Goal: Find specific page/section: Find specific page/section

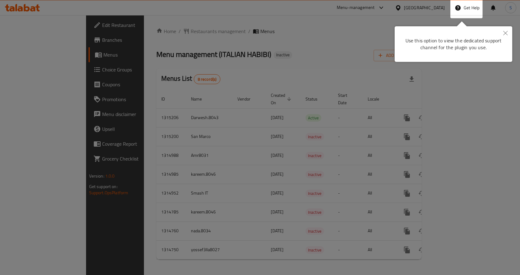
click at [503, 33] on button "Close" at bounding box center [506, 33] width 14 height 14
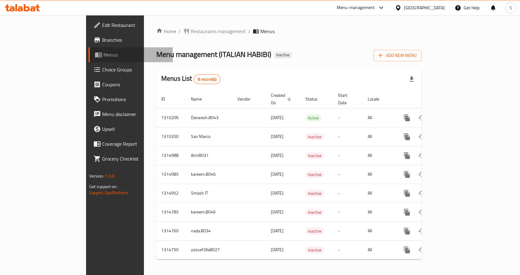
click at [103, 57] on span "Menus" at bounding box center [135, 54] width 65 height 7
click at [102, 41] on span "Branches" at bounding box center [135, 39] width 66 height 7
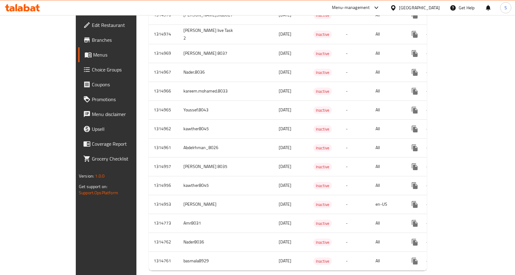
scroll to position [639, 0]
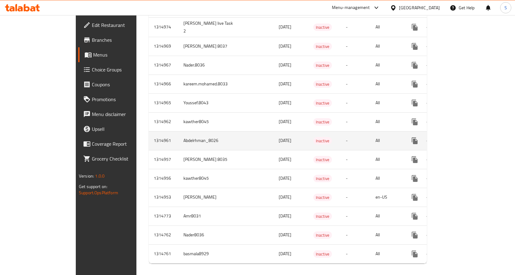
click at [179, 137] on td "Abdelrhman_8026" at bounding box center [210, 140] width 62 height 19
copy td "Abdelrhman_8026"
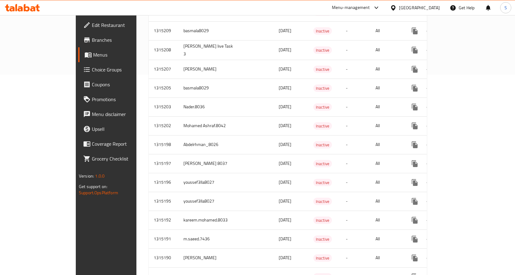
scroll to position [636, 0]
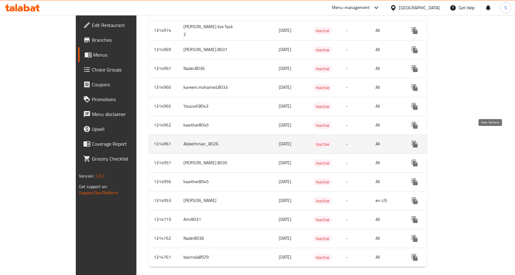
click at [463, 141] on icon "enhanced table" at bounding box center [459, 144] width 7 height 7
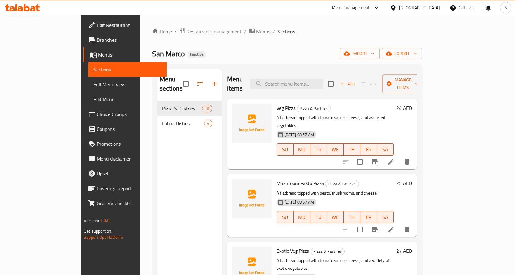
click at [89, 89] on link "Full Menu View" at bounding box center [128, 84] width 78 height 15
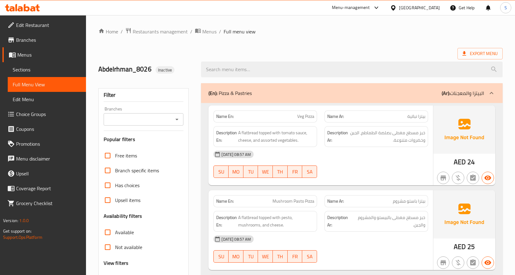
scroll to position [155, 0]
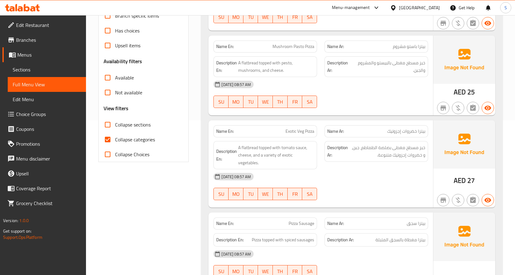
click at [108, 141] on input "Collapse categories" at bounding box center [107, 139] width 15 height 15
checkbox input "false"
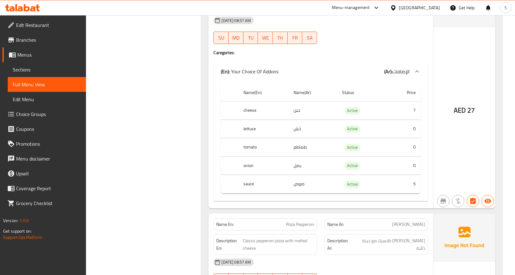
scroll to position [371, 0]
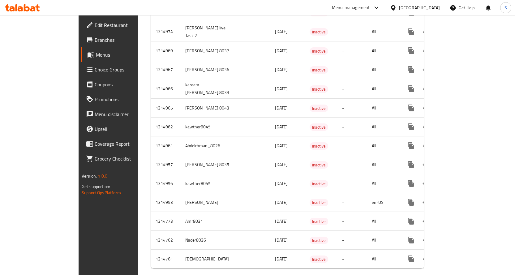
scroll to position [201, 0]
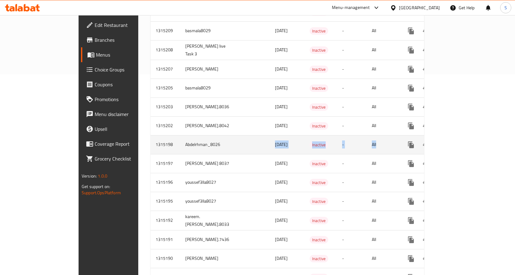
drag, startPoint x: 223, startPoint y: 138, endPoint x: 403, endPoint y: 139, distance: 179.9
click at [403, 139] on tr "1315198 Abdelrhman_8026 30/09/2025 Inactive - All" at bounding box center [310, 144] width 318 height 19
click at [463, 137] on link "enhanced table" at bounding box center [456, 144] width 15 height 15
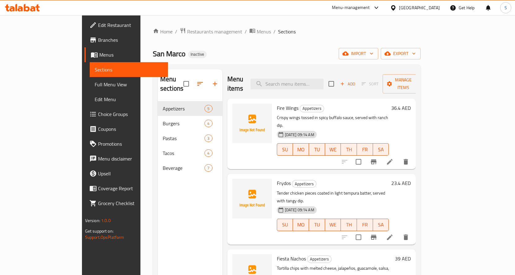
click at [95, 84] on span "Full Menu View" at bounding box center [129, 84] width 68 height 7
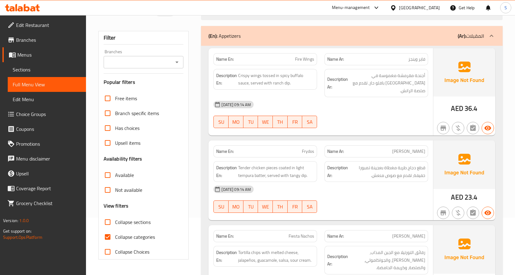
scroll to position [124, 0]
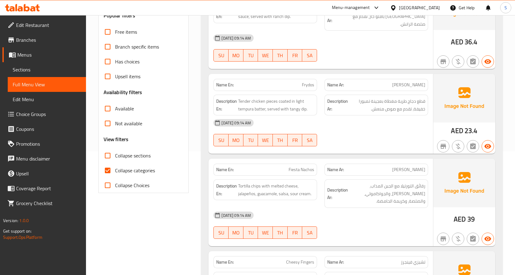
click at [106, 167] on input "Collapse categories" at bounding box center [107, 170] width 15 height 15
checkbox input "false"
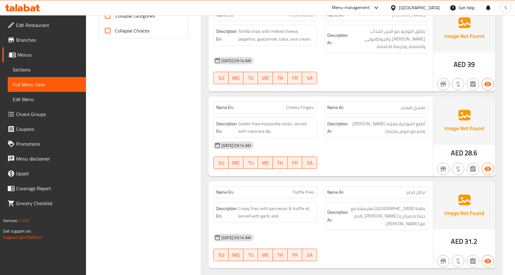
scroll to position [310, 0]
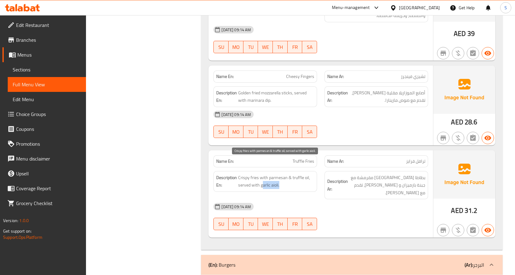
drag, startPoint x: 262, startPoint y: 171, endPoint x: 281, endPoint y: 172, distance: 18.9
click at [281, 174] on span "Crispy fries with parmesan & truffle oil, served with garlic aioli." at bounding box center [276, 181] width 76 height 15
click at [265, 174] on span "Crispy fries with parmesan & truffle oil, served with garlic aioli." at bounding box center [276, 181] width 76 height 15
drag, startPoint x: 262, startPoint y: 172, endPoint x: 283, endPoint y: 170, distance: 21.4
click at [283, 174] on span "Crispy fries with parmesan & truffle oil, served with garlic aioli." at bounding box center [276, 181] width 76 height 15
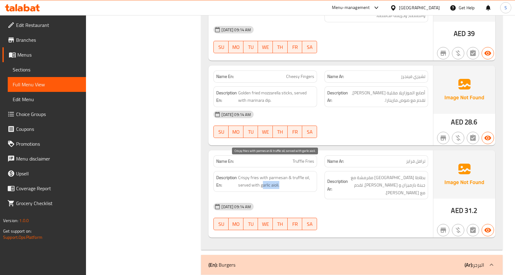
click at [273, 174] on span "Crispy fries with parmesan & truffle oil, served with garlic aioli." at bounding box center [276, 181] width 76 height 15
drag, startPoint x: 260, startPoint y: 172, endPoint x: 312, endPoint y: 172, distance: 52.0
click at [312, 174] on span "Crispy fries with parmesan & truffle oil, served with garlic aioli." at bounding box center [276, 181] width 76 height 15
drag, startPoint x: 259, startPoint y: 170, endPoint x: 278, endPoint y: 168, distance: 18.6
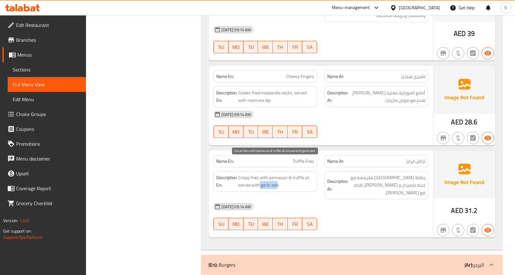
click at [278, 174] on span "Crispy fries with parmesan & truffle oil, served with garlic aioli." at bounding box center [276, 181] width 76 height 15
copy span "garlic aiol"
click at [262, 174] on span "Crispy fries with parmesan & truffle oil, served with garlic aioli." at bounding box center [276, 181] width 76 height 15
drag, startPoint x: 261, startPoint y: 172, endPoint x: 282, endPoint y: 171, distance: 21.1
click at [282, 174] on span "Crispy fries with parmesan & truffle oil, served with garlic aioli." at bounding box center [276, 181] width 76 height 15
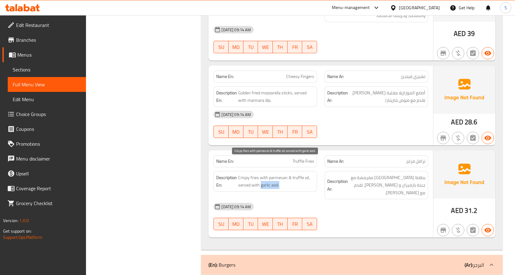
copy span "garlic aioli."
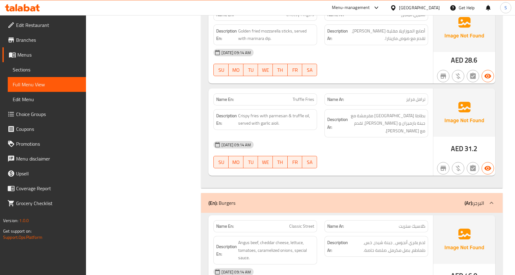
scroll to position [0, 0]
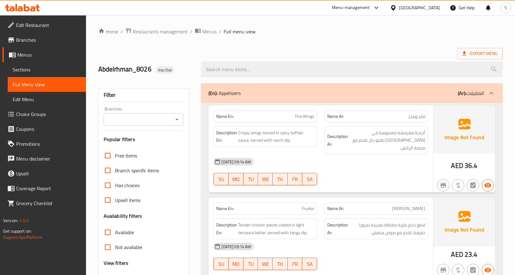
click at [22, 71] on span "Sections" at bounding box center [47, 69] width 68 height 7
click at [24, 54] on span "Menus" at bounding box center [49, 54] width 64 height 7
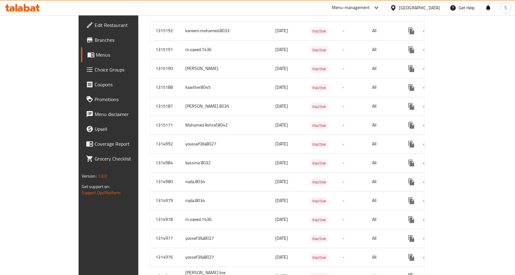
scroll to position [239, 0]
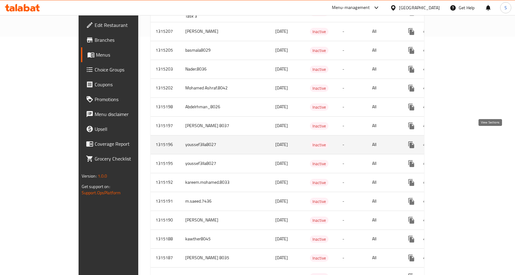
click at [460, 141] on icon "enhanced table" at bounding box center [456, 144] width 7 height 7
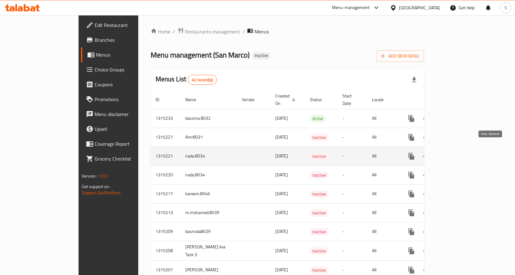
click at [459, 154] on icon "enhanced table" at bounding box center [457, 157] width 6 height 6
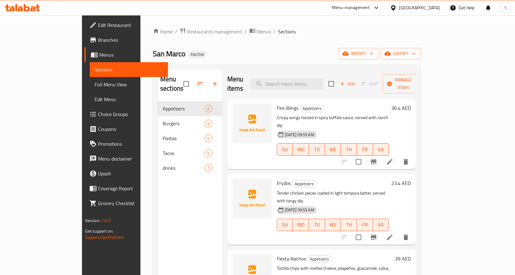
click at [95, 81] on span "Full Menu View" at bounding box center [129, 84] width 68 height 7
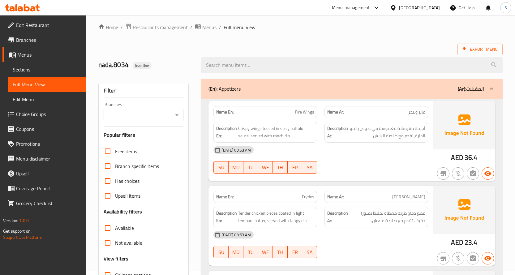
scroll to position [93, 0]
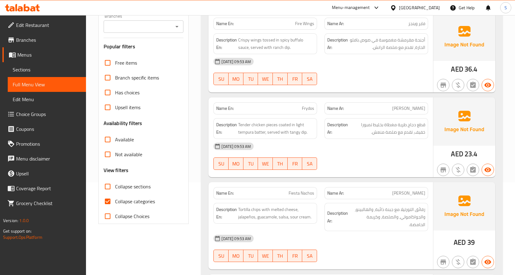
click at [108, 202] on input "Collapse categories" at bounding box center [107, 201] width 15 height 15
checkbox input "false"
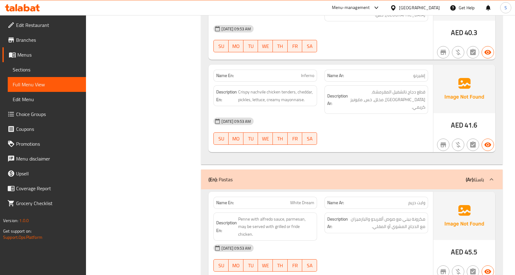
scroll to position [908, 0]
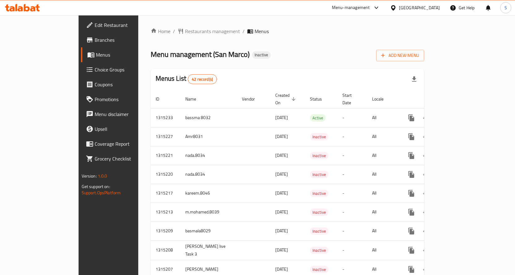
scroll to position [238, 0]
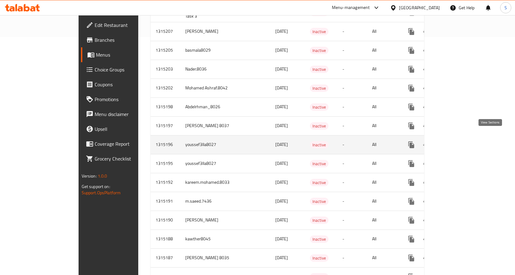
click at [459, 142] on icon "enhanced table" at bounding box center [457, 145] width 6 height 6
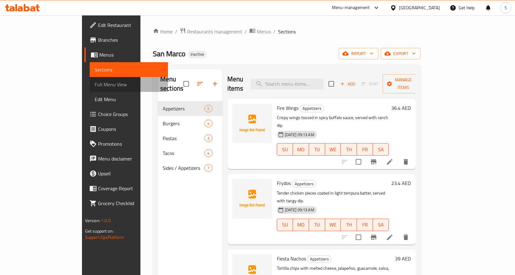
click at [95, 88] on span "Full Menu View" at bounding box center [129, 84] width 68 height 7
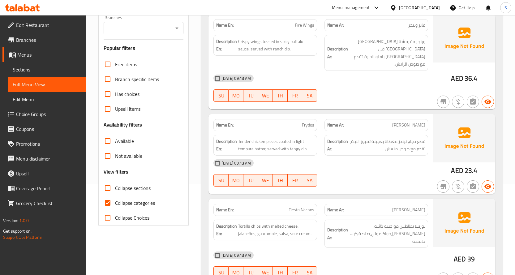
scroll to position [155, 0]
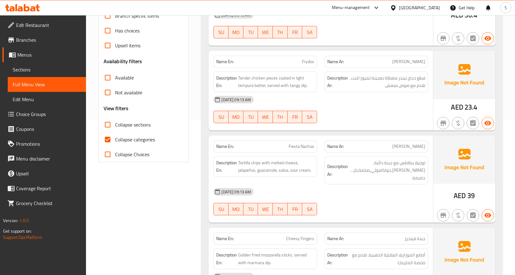
click at [111, 137] on input "Collapse categories" at bounding box center [107, 139] width 15 height 15
checkbox input "false"
click at [256, 143] on p "Name En: Fiesta Nachos" at bounding box center [265, 146] width 98 height 7
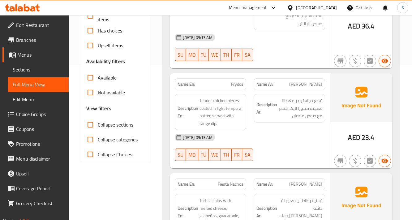
drag, startPoint x: 211, startPoint y: 128, endPoint x: 137, endPoint y: 93, distance: 81.4
click at [137, 93] on div "Not available" at bounding box center [115, 92] width 59 height 15
drag, startPoint x: 137, startPoint y: 93, endPoint x: 139, endPoint y: 100, distance: 7.2
click at [139, 100] on div "Free items Branch specific items Has choices Upsell items Availability filters …" at bounding box center [115, 77] width 59 height 168
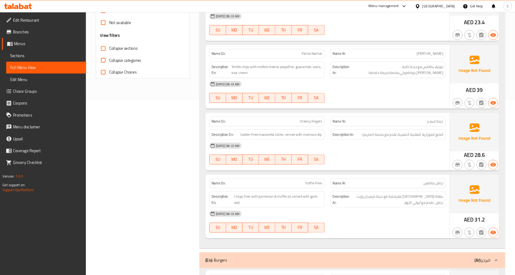
scroll to position [219, 0]
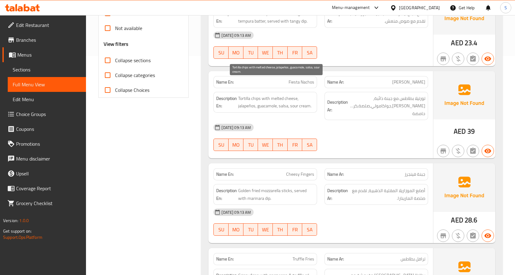
click at [293, 95] on span "Tortilla chips with melted cheese, jalapeños, guacamole, salsa, sour cream." at bounding box center [276, 102] width 76 height 15
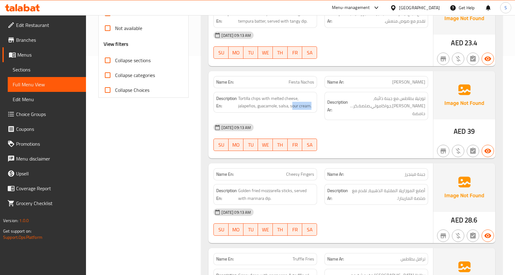
drag, startPoint x: 292, startPoint y: 91, endPoint x: 318, endPoint y: 92, distance: 26.3
click at [318, 92] on div "Description En: Tortilla chips with melted cheese, jalapeños, guacamole, salsa,…" at bounding box center [265, 106] width 111 height 36
click at [299, 95] on span "Tortilla chips with melted cheese, jalapeños, guacamole, salsa, sour cream." at bounding box center [276, 102] width 76 height 15
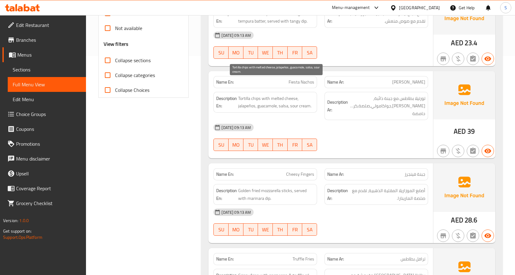
click at [293, 95] on span "Tortilla chips with melted cheese, jalapeños, guacamole, salsa, sour cream." at bounding box center [276, 102] width 76 height 15
drag, startPoint x: 292, startPoint y: 91, endPoint x: 312, endPoint y: 89, distance: 20.2
click at [312, 95] on span "Tortilla chips with melted cheese, jalapeños, guacamole, salsa, sour cream." at bounding box center [276, 102] width 76 height 15
drag, startPoint x: 258, startPoint y: 92, endPoint x: 277, endPoint y: 90, distance: 19.3
click at [277, 95] on span "Tortilla chips with melted cheese, jalapeños, guacamole, salsa, sour cream." at bounding box center [276, 102] width 76 height 15
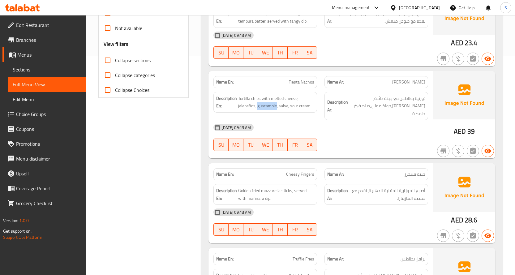
copy span "guacamole"
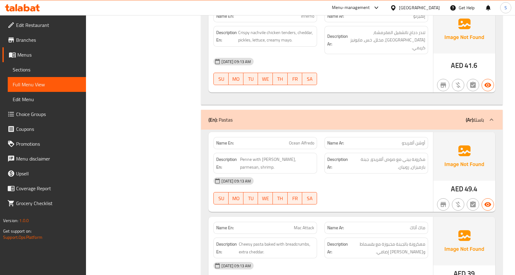
scroll to position [869, 0]
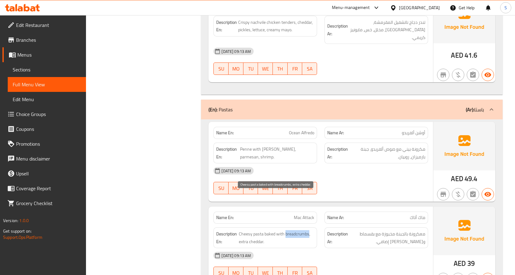
drag, startPoint x: 286, startPoint y: 197, endPoint x: 309, endPoint y: 197, distance: 22.6
click at [309, 230] on span "Cheesy pasta baked with breadcrumbs, extra cheddar." at bounding box center [277, 237] width 76 height 15
copy span "breadcrumbs"
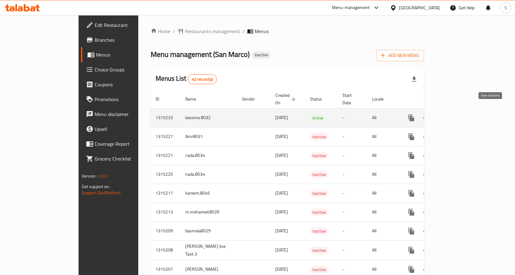
click at [460, 114] on icon "enhanced table" at bounding box center [456, 117] width 7 height 7
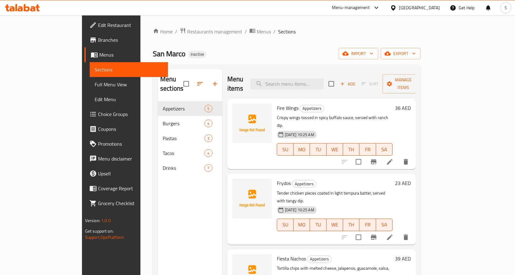
click at [95, 86] on span "Full Menu View" at bounding box center [129, 84] width 68 height 7
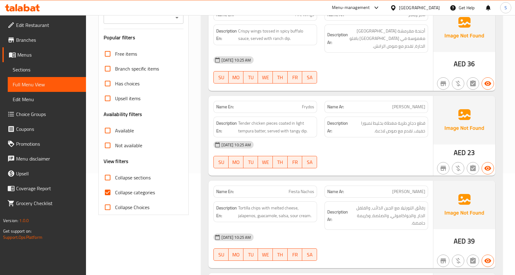
scroll to position [217, 0]
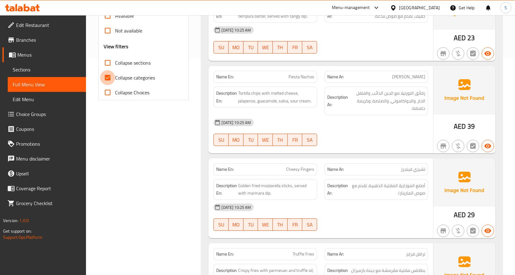
click at [106, 80] on input "Collapse categories" at bounding box center [107, 77] width 15 height 15
checkbox input "false"
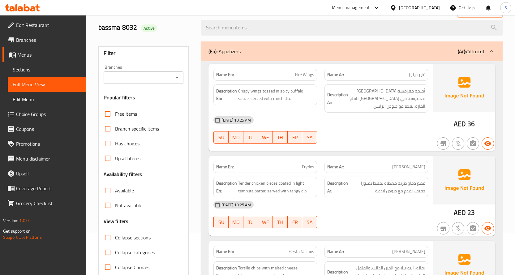
scroll to position [31, 0]
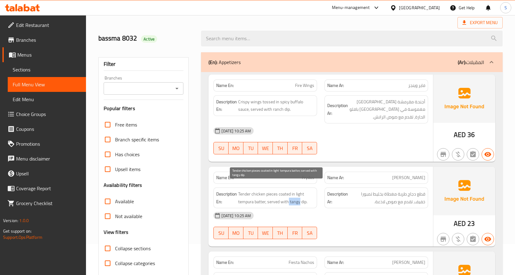
drag, startPoint x: 288, startPoint y: 194, endPoint x: 300, endPoint y: 194, distance: 11.8
click at [300, 194] on span "Tender chicken pieces coated in light tempura batter, served with tangy dip." at bounding box center [276, 197] width 76 height 15
copy span "tangy"
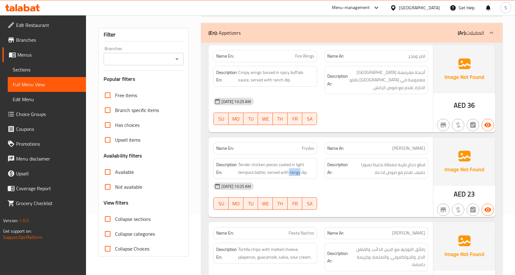
scroll to position [93, 0]
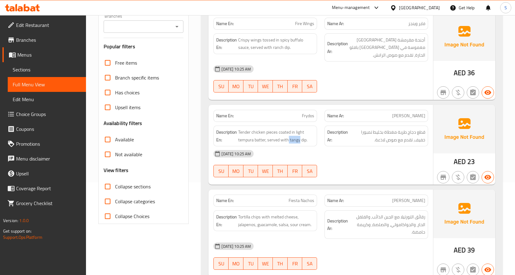
drag, startPoint x: 269, startPoint y: 76, endPoint x: 269, endPoint y: 139, distance: 63.8
click at [269, 139] on div "Name En: Fire Wings Name Ar: فاير وينجز Description En: Crispy wings tossed in …" at bounding box center [352, 234] width 302 height 449
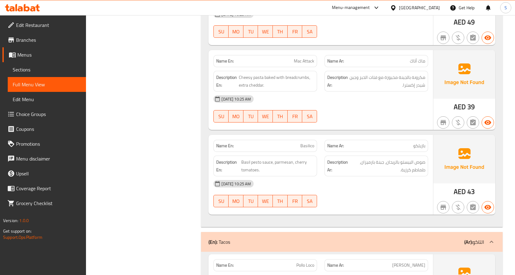
scroll to position [1022, 0]
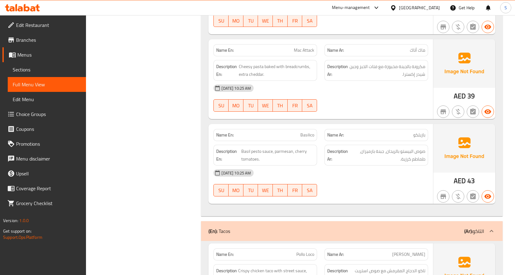
drag, startPoint x: 309, startPoint y: 203, endPoint x: 305, endPoint y: 170, distance: 33.3
click at [305, 170] on div "(En): Appetizers (Ar): المقبلات Name En: Fire Wings Name Ar: فاير وينجز Descrip…" at bounding box center [352, 118] width 302 height 2112
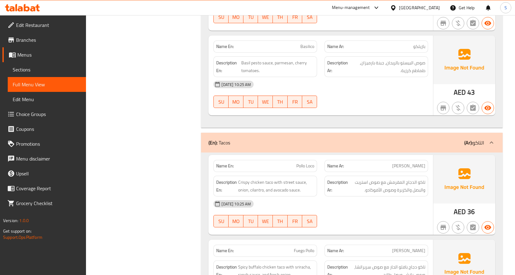
scroll to position [1114, 0]
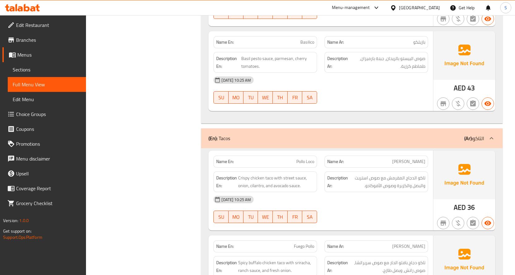
drag, startPoint x: 321, startPoint y: 183, endPoint x: 321, endPoint y: 140, distance: 43.0
click at [321, 151] on div "Name En: Pollo Loco Name Ar: بولو لوكو Description En: Crispy chicken taco with…" at bounding box center [321, 191] width 225 height 80
click at [333, 192] on div "30-09-2025 10:25 AM" at bounding box center [321, 199] width 222 height 15
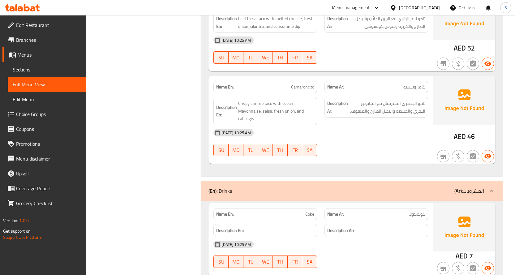
scroll to position [1354, 0]
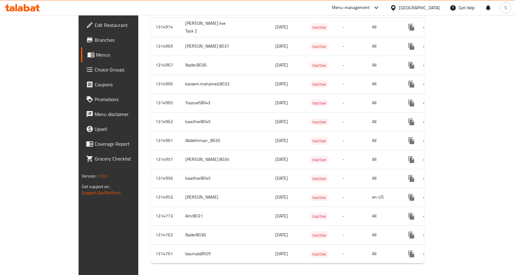
scroll to position [356, 0]
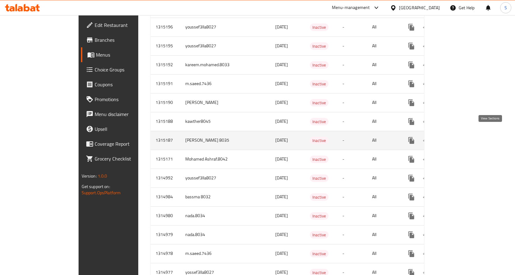
click at [459, 138] on icon "enhanced table" at bounding box center [457, 141] width 6 height 6
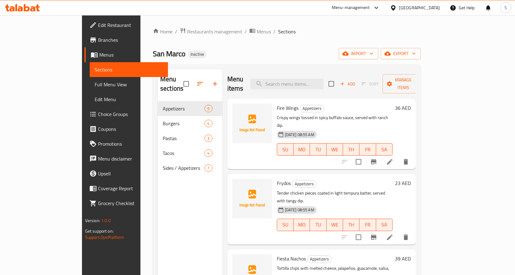
click at [95, 85] on span "Full Menu View" at bounding box center [129, 84] width 68 height 7
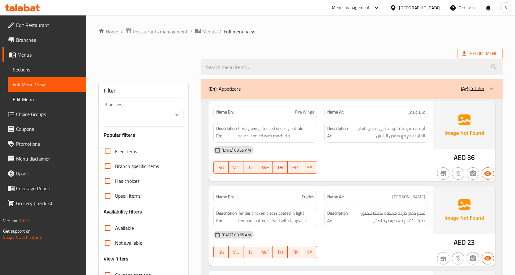
scroll to position [124, 0]
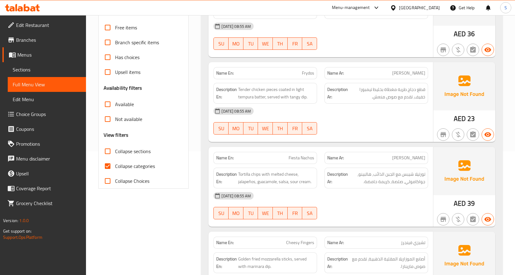
click at [108, 166] on input "Collapse categories" at bounding box center [107, 166] width 15 height 15
checkbox input "false"
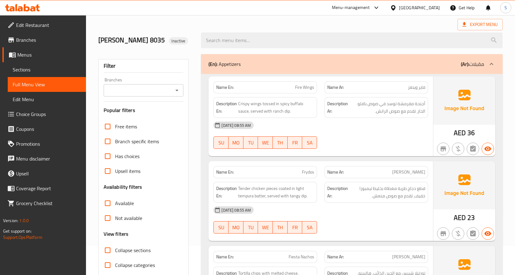
scroll to position [0, 0]
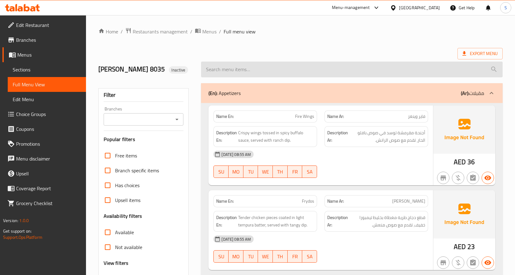
click at [295, 76] on input "search" at bounding box center [352, 70] width 302 height 16
paste input "Boom Shrimp"
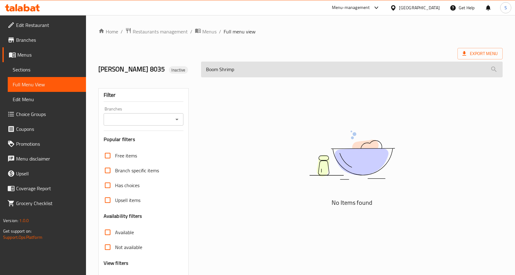
click at [241, 72] on input "Boom Shrimp" at bounding box center [352, 70] width 302 height 16
paste input "Overload"
click at [252, 77] on input "Overload" at bounding box center [352, 70] width 302 height 16
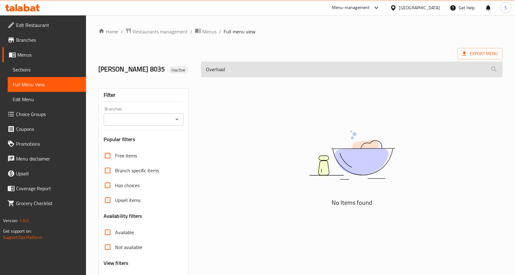
click at [252, 77] on input "Overload" at bounding box center [352, 70] width 302 height 16
paste input "Big Block"
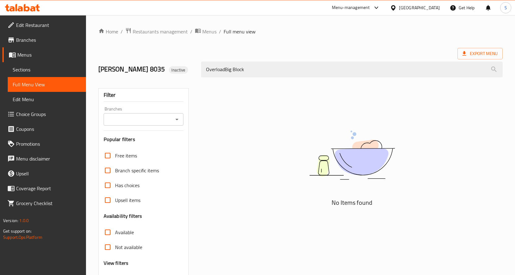
click at [269, 152] on div "No Items found" at bounding box center [352, 161] width 302 height 94
drag, startPoint x: 259, startPoint y: 75, endPoint x: 163, endPoint y: 63, distance: 96.3
click at [163, 63] on div "Mohamed Mahmoud 8035 Inactive OverloadBig Block" at bounding box center [301, 70] width 412 height 28
paste input "search"
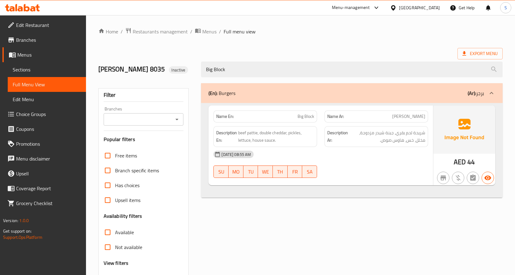
type input "Big Block"
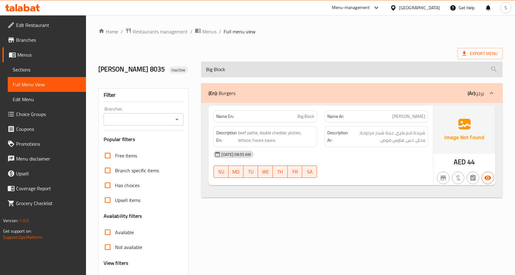
click at [293, 77] on input "Big Block" at bounding box center [352, 70] width 302 height 16
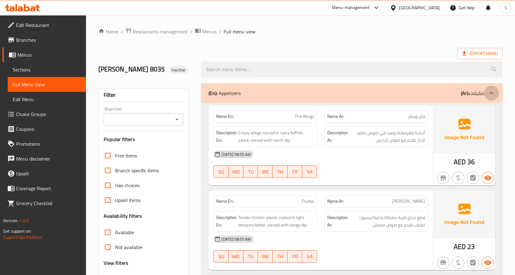
click at [492, 97] on icon at bounding box center [491, 92] width 7 height 7
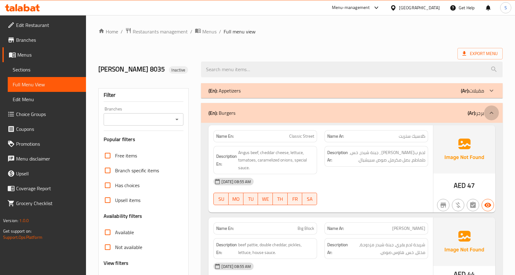
click at [492, 114] on icon at bounding box center [492, 113] width 4 height 2
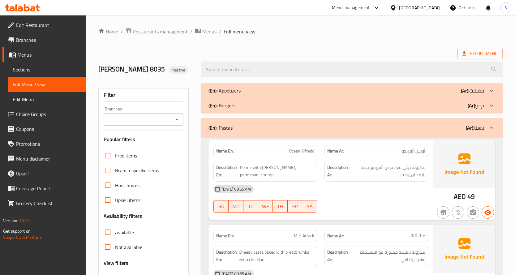
click at [490, 132] on icon at bounding box center [491, 127] width 7 height 7
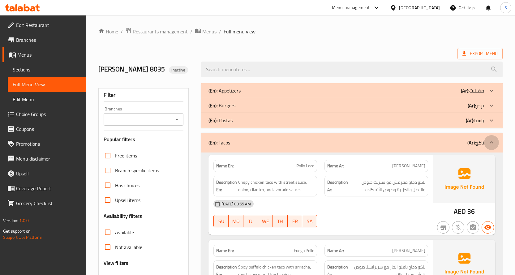
click at [492, 144] on icon at bounding box center [492, 142] width 4 height 2
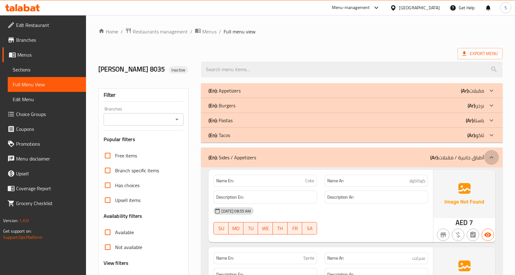
click at [496, 165] on div at bounding box center [491, 157] width 15 height 15
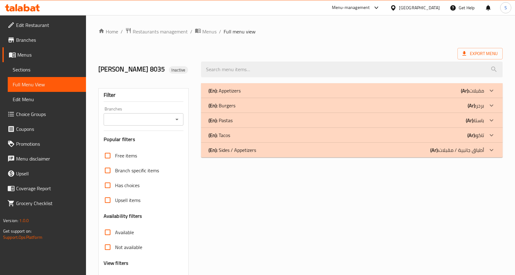
drag, startPoint x: 492, startPoint y: 159, endPoint x: 485, endPoint y: 158, distance: 6.8
click at [492, 154] on icon at bounding box center [491, 149] width 7 height 7
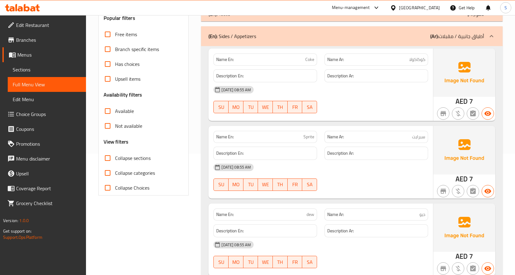
scroll to position [124, 0]
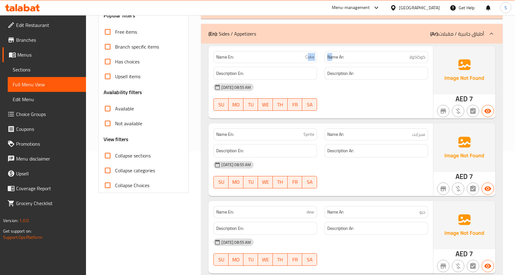
drag, startPoint x: 307, startPoint y: 65, endPoint x: 335, endPoint y: 66, distance: 27.6
click at [335, 66] on div "Name En: Coke Name Ar: كوكاكولا" at bounding box center [321, 57] width 222 height 20
drag, startPoint x: 360, startPoint y: 65, endPoint x: 401, endPoint y: 69, distance: 41.6
click at [391, 60] on p "Name Ar: كوكاكولا" at bounding box center [377, 57] width 98 height 7
click at [493, 15] on icon at bounding box center [491, 11] width 7 height 7
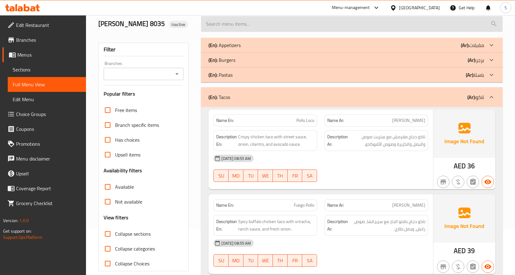
scroll to position [0, 0]
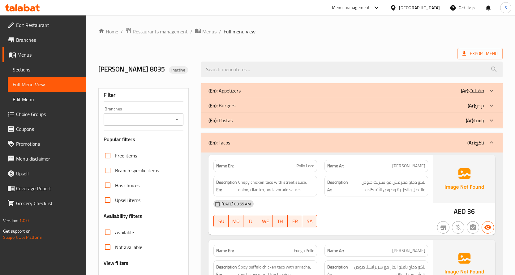
click at [490, 124] on icon at bounding box center [491, 120] width 7 height 7
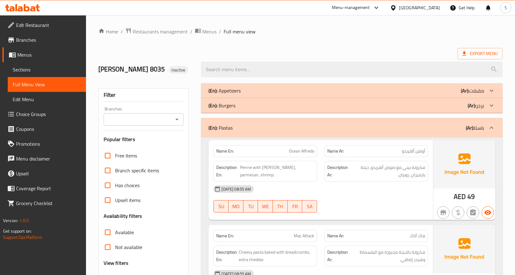
click at [493, 109] on icon at bounding box center [491, 105] width 7 height 7
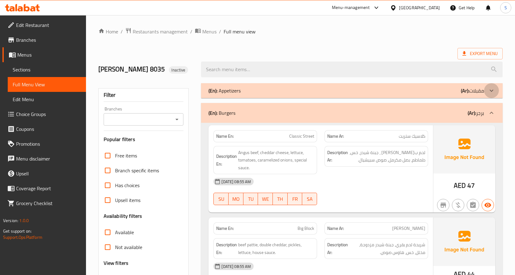
click at [492, 94] on icon at bounding box center [491, 90] width 7 height 7
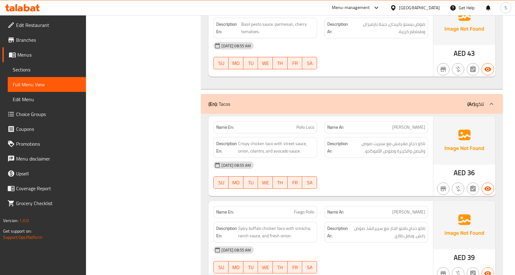
scroll to position [1207, 0]
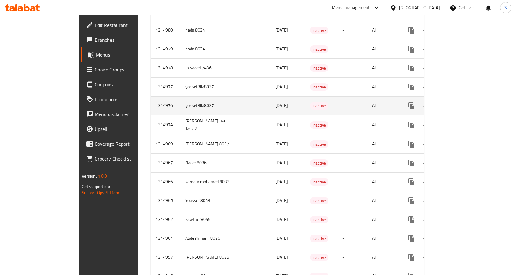
scroll to position [219, 0]
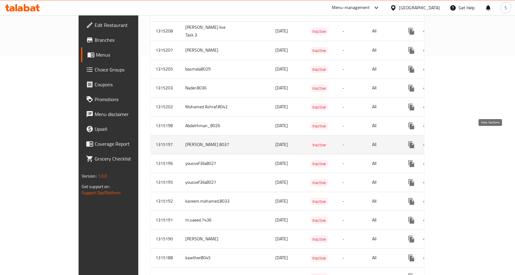
click at [460, 141] on icon "enhanced table" at bounding box center [456, 144] width 7 height 7
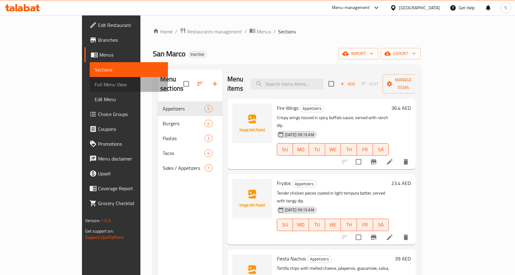
click at [95, 81] on span "Full Menu View" at bounding box center [129, 84] width 68 height 7
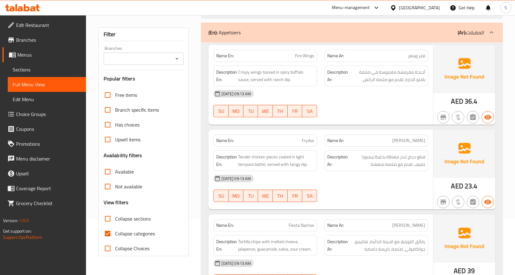
scroll to position [155, 0]
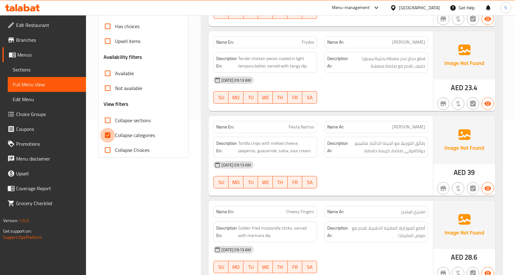
click at [110, 135] on input "Collapse categories" at bounding box center [107, 135] width 15 height 15
checkbox input "false"
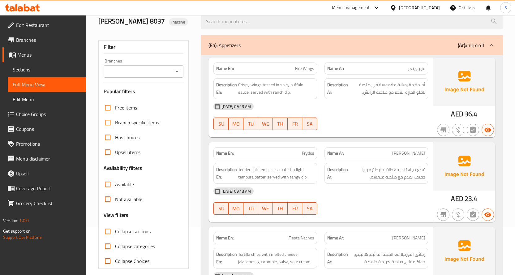
scroll to position [0, 0]
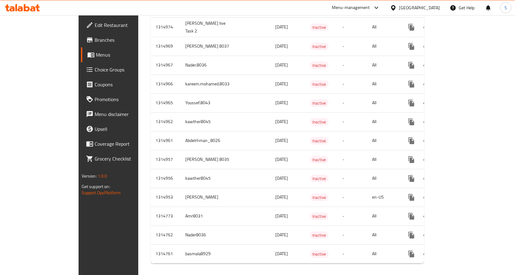
scroll to position [163, 0]
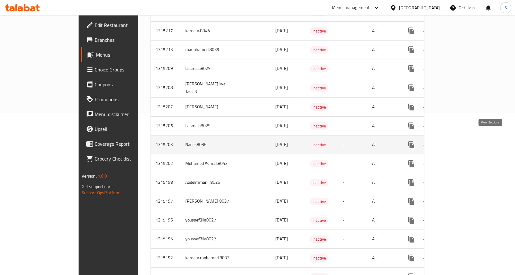
click at [460, 141] on icon "enhanced table" at bounding box center [456, 144] width 7 height 7
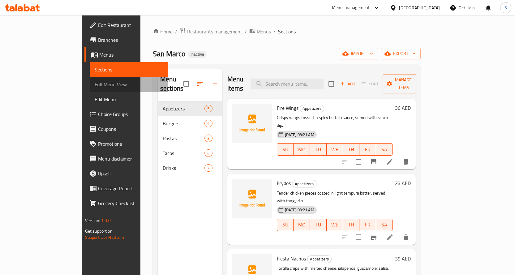
click at [95, 86] on span "Full Menu View" at bounding box center [129, 84] width 68 height 7
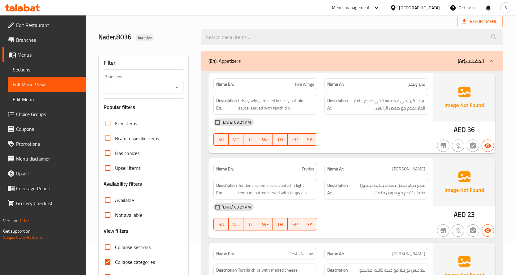
scroll to position [155, 0]
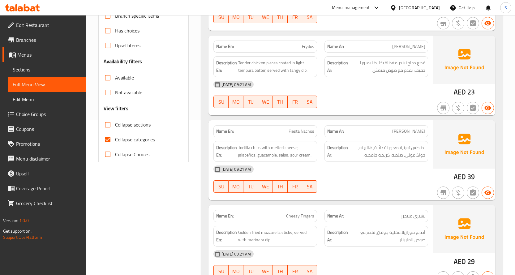
click at [110, 141] on input "Collapse categories" at bounding box center [107, 139] width 15 height 15
checkbox input "false"
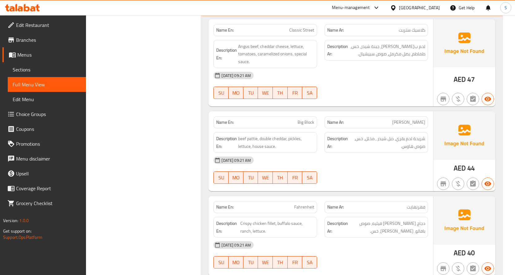
scroll to position [534, 0]
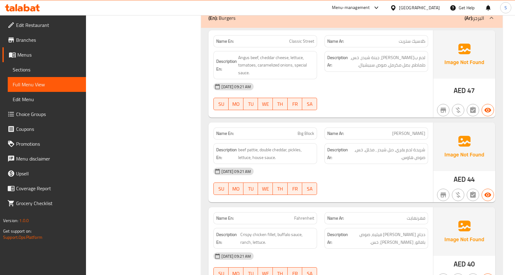
click at [401, 133] on p "Name Ar: [PERSON_NAME]" at bounding box center [377, 133] width 98 height 7
copy span "[PERSON_NAME]"
